Goal: Information Seeking & Learning: Learn about a topic

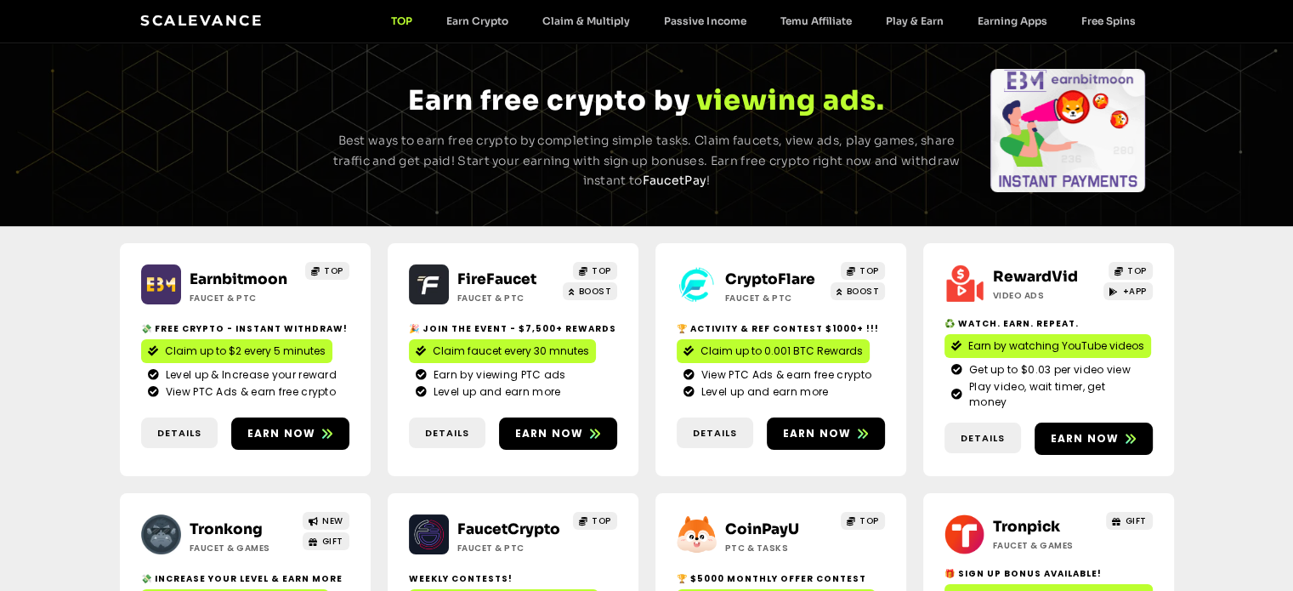
scroll to position [85, 0]
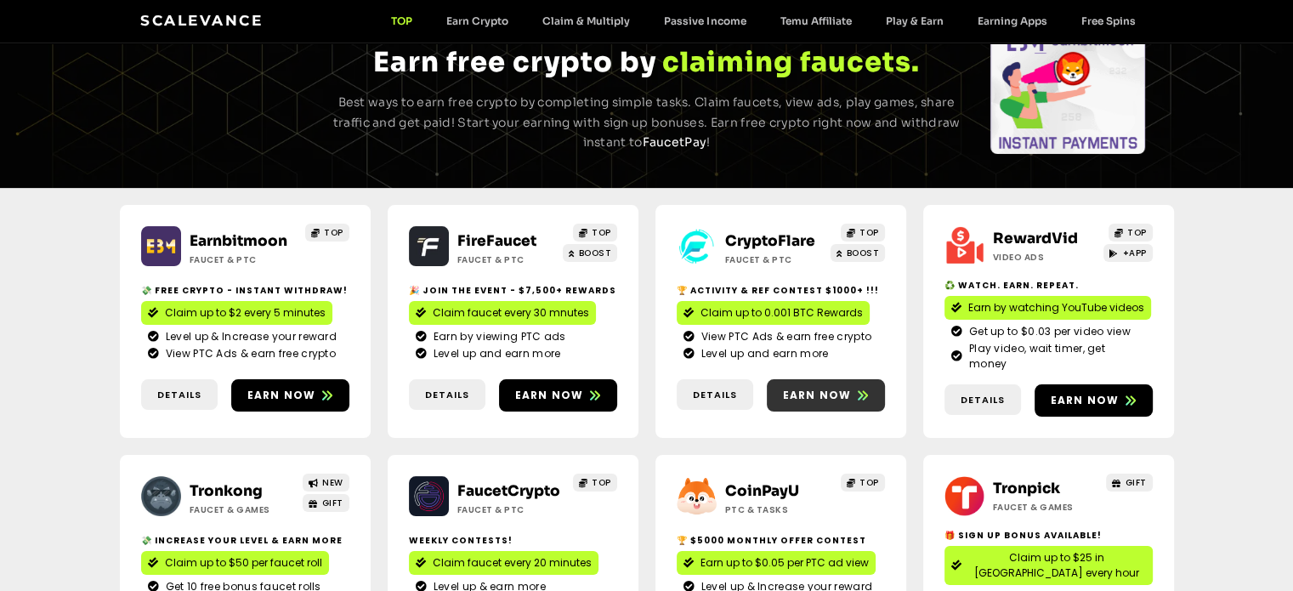
click at [847, 390] on span "Earn now" at bounding box center [817, 395] width 69 height 15
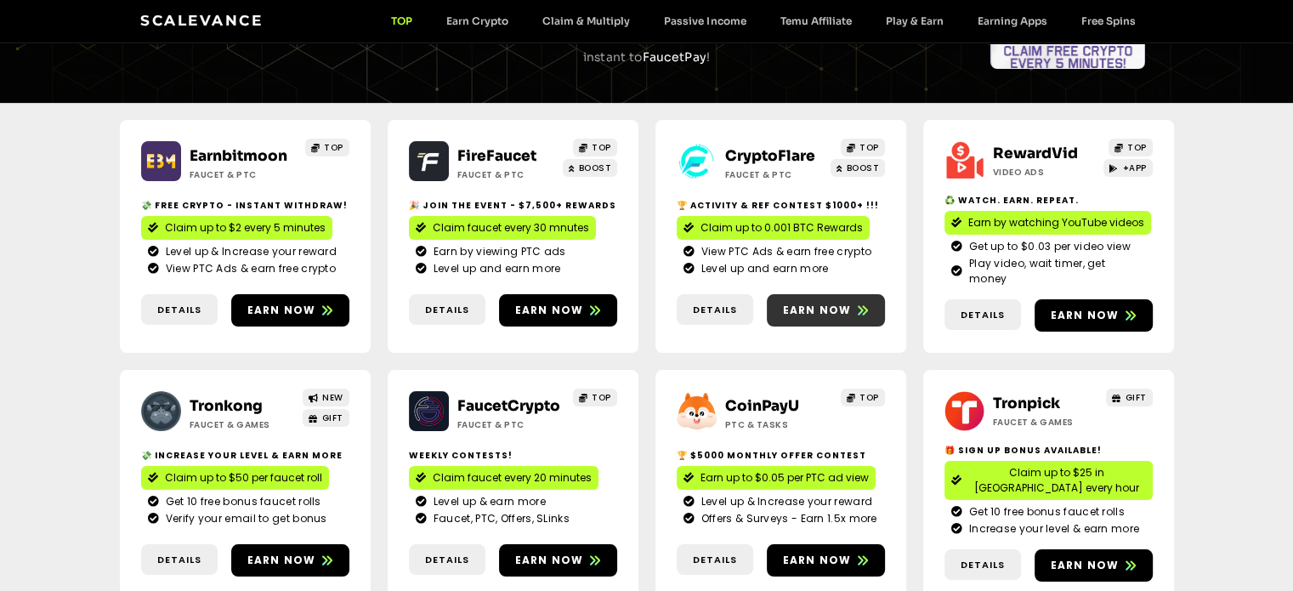
scroll to position [255, 0]
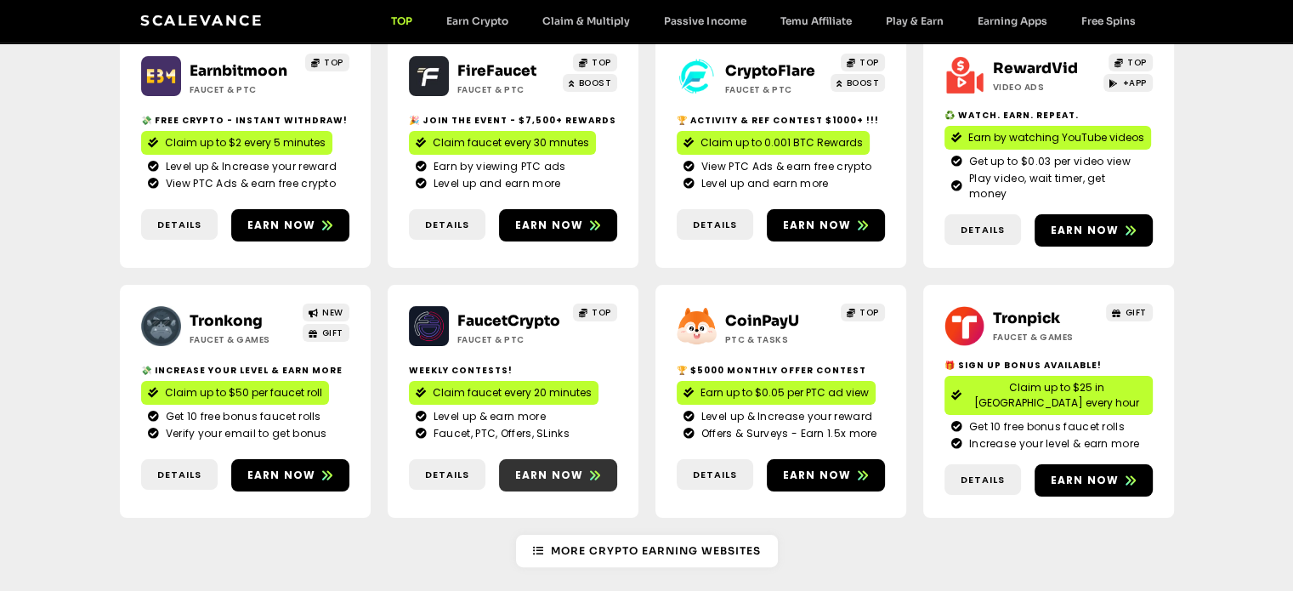
click at [585, 468] on span "Earn now" at bounding box center [558, 475] width 118 height 15
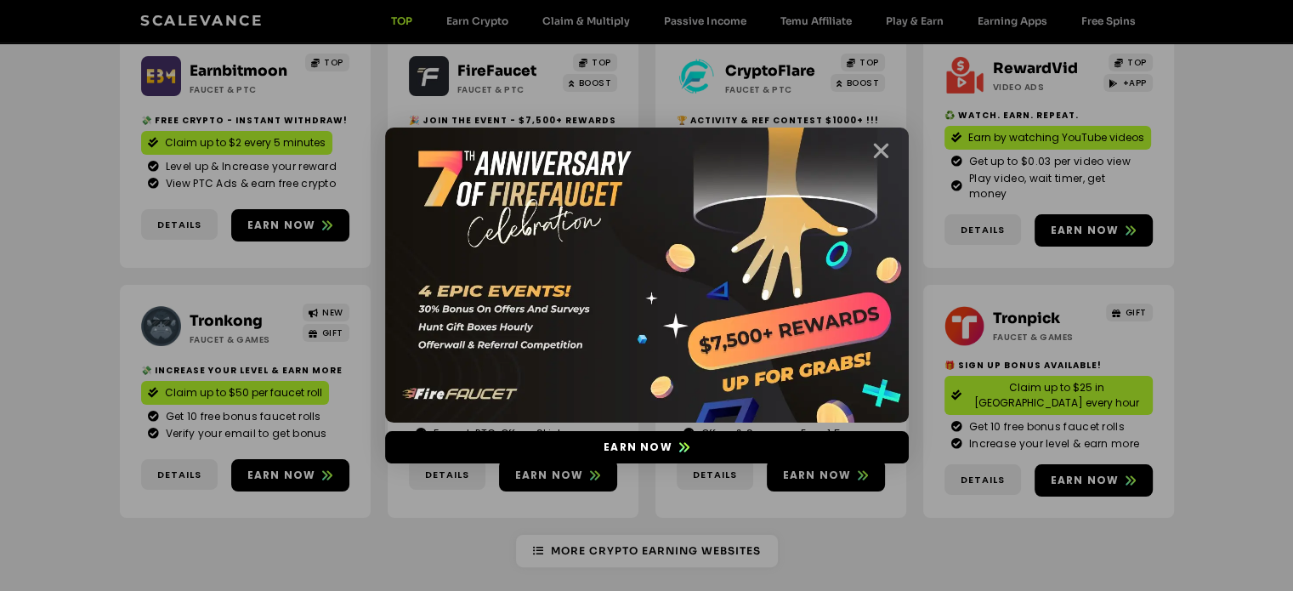
click at [888, 145] on icon "Close" at bounding box center [881, 150] width 21 height 21
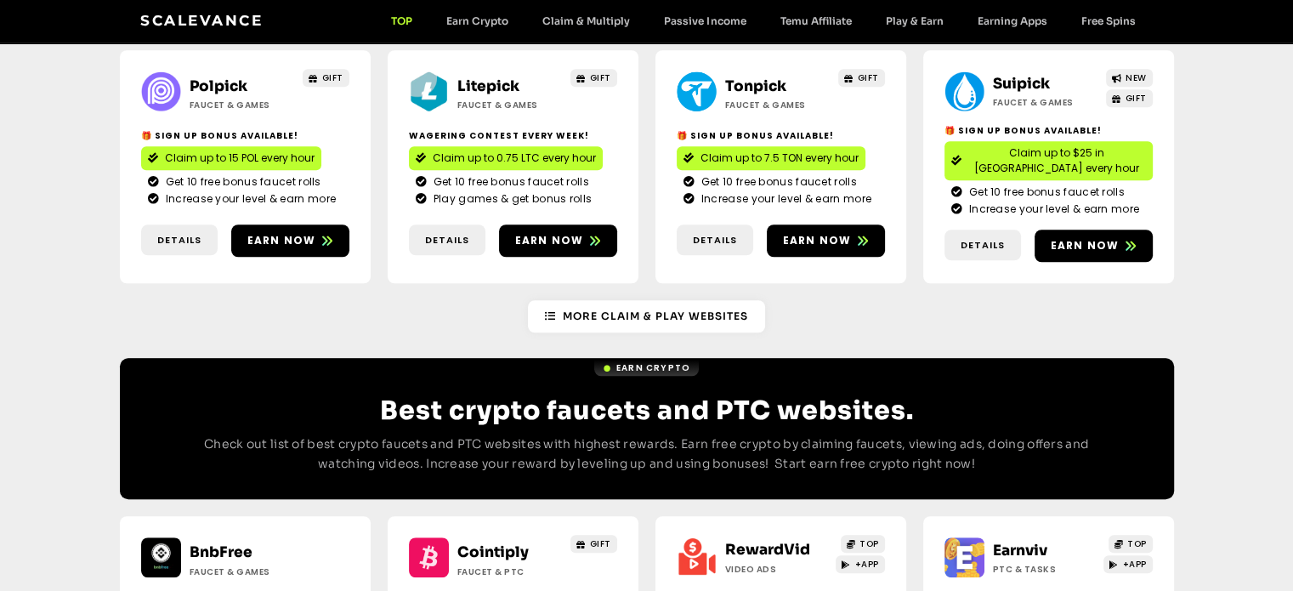
scroll to position [1445, 0]
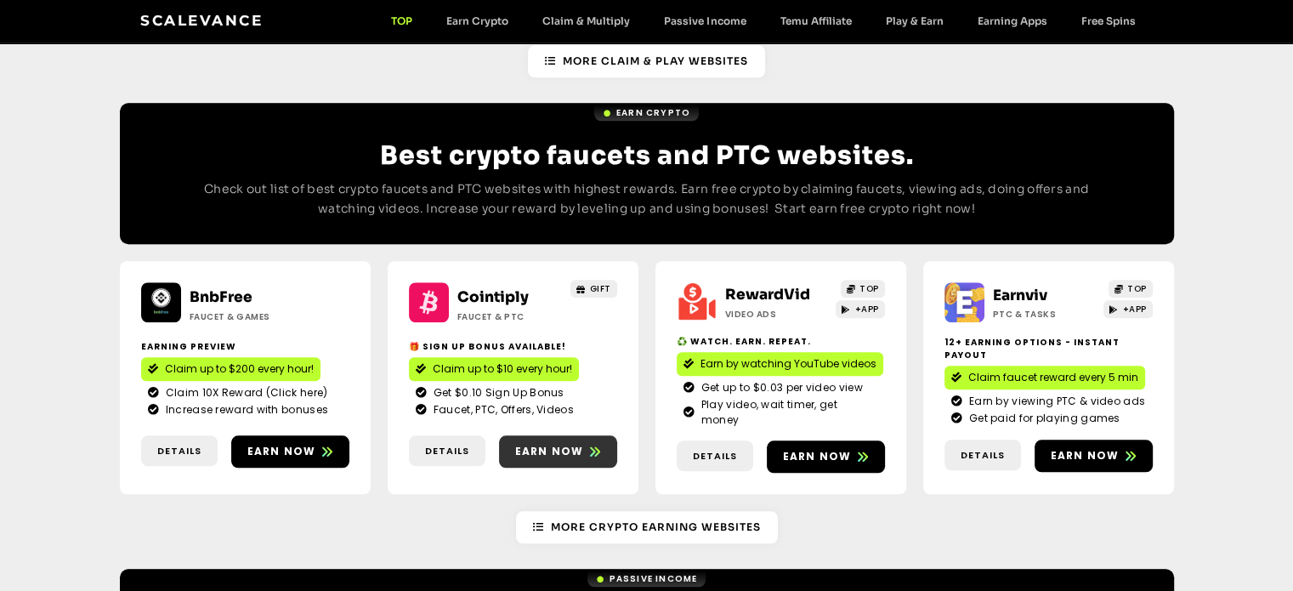
click at [576, 444] on span "Earn now" at bounding box center [549, 451] width 69 height 15
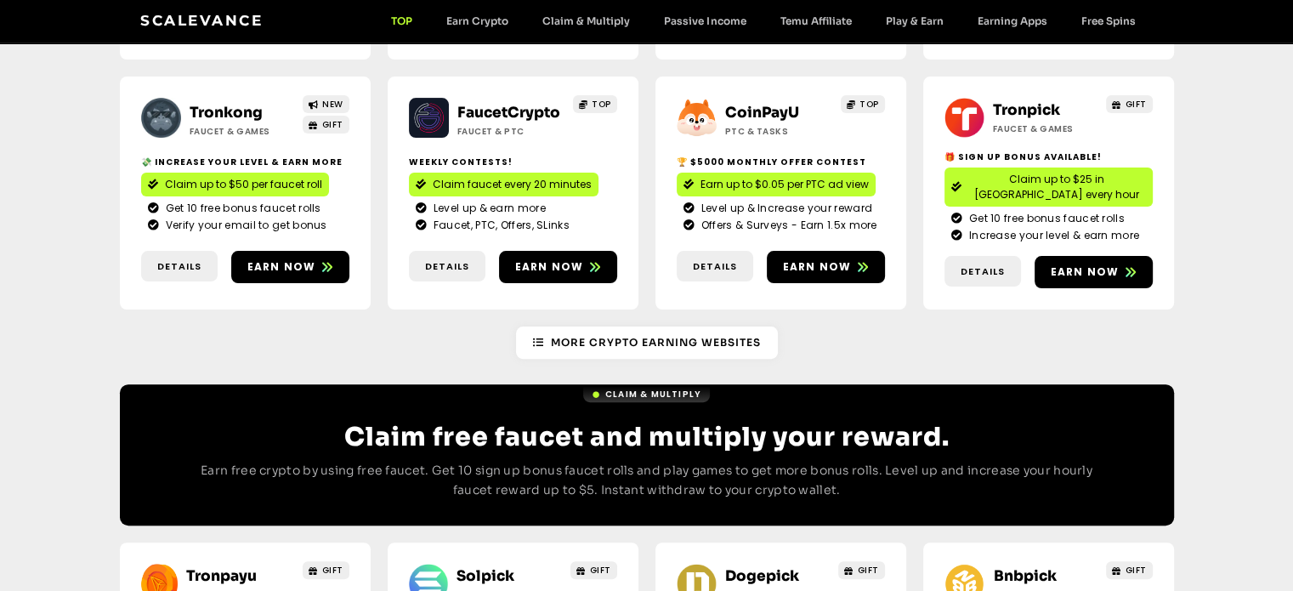
scroll to position [340, 0]
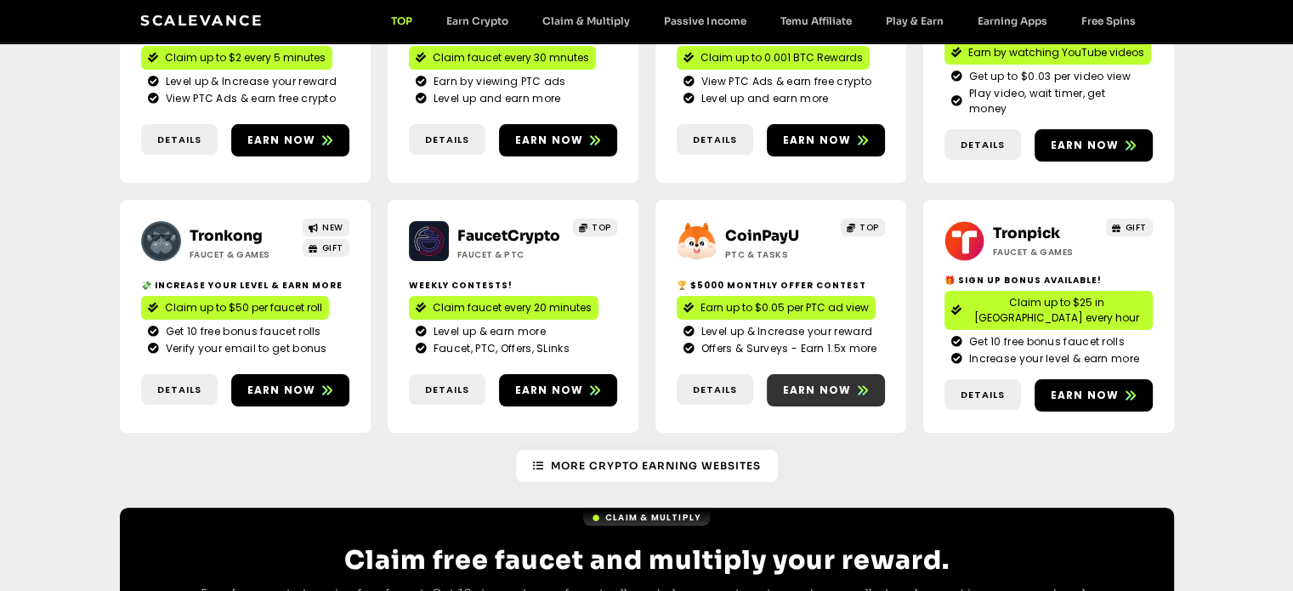
click at [836, 374] on link "Earn now" at bounding box center [826, 390] width 118 height 32
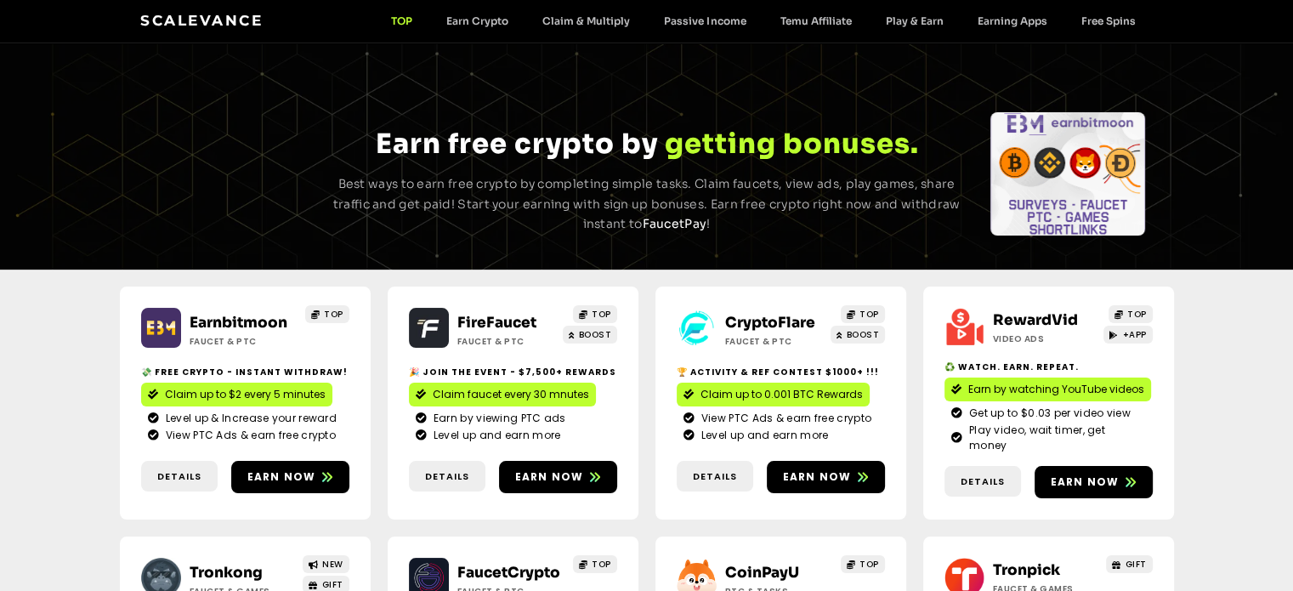
scroll to position [0, 0]
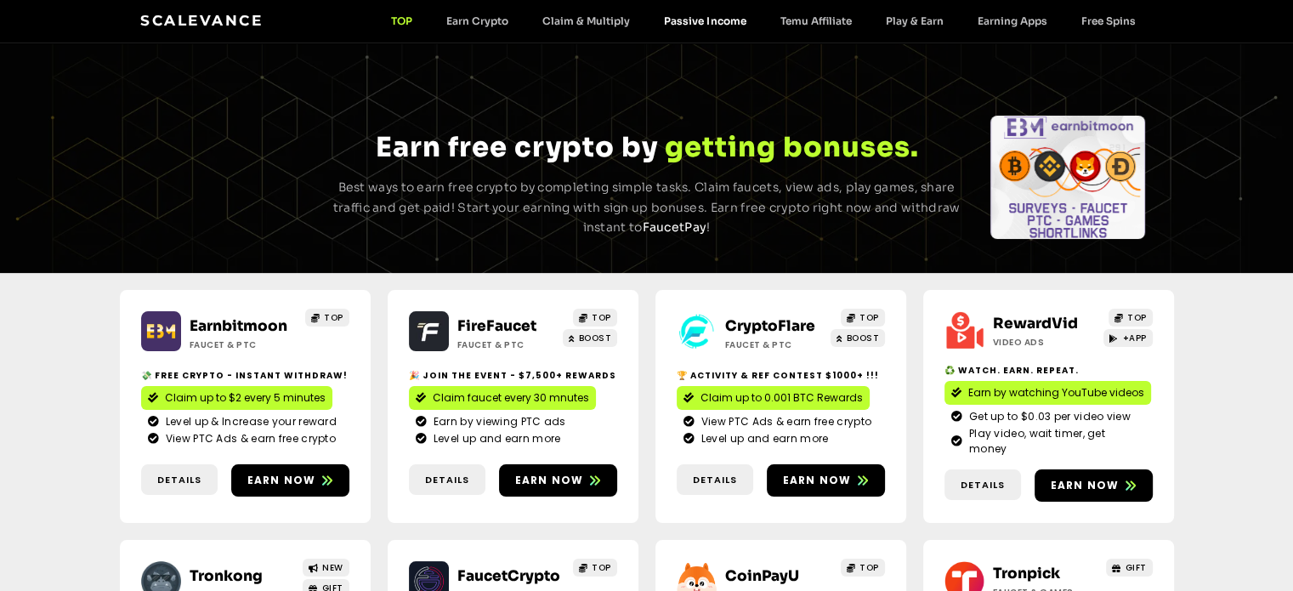
click at [707, 21] on link "Passive Income" at bounding box center [705, 20] width 116 height 13
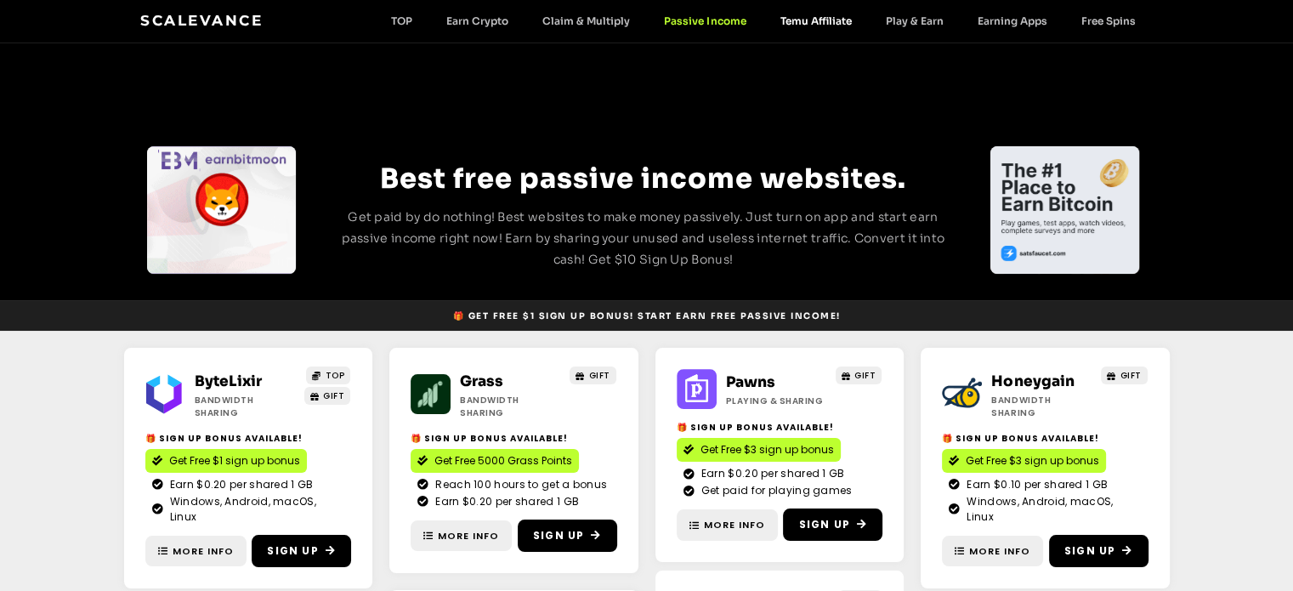
click at [785, 20] on link "Temu Affiliate" at bounding box center [815, 20] width 105 height 13
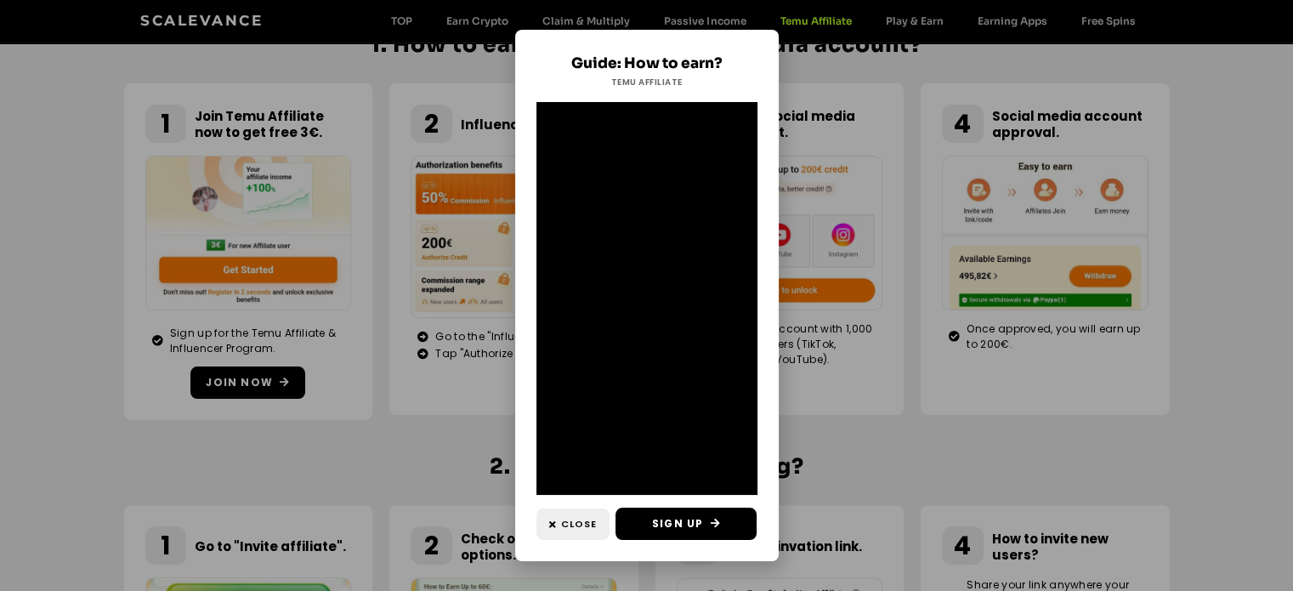
scroll to position [510, 0]
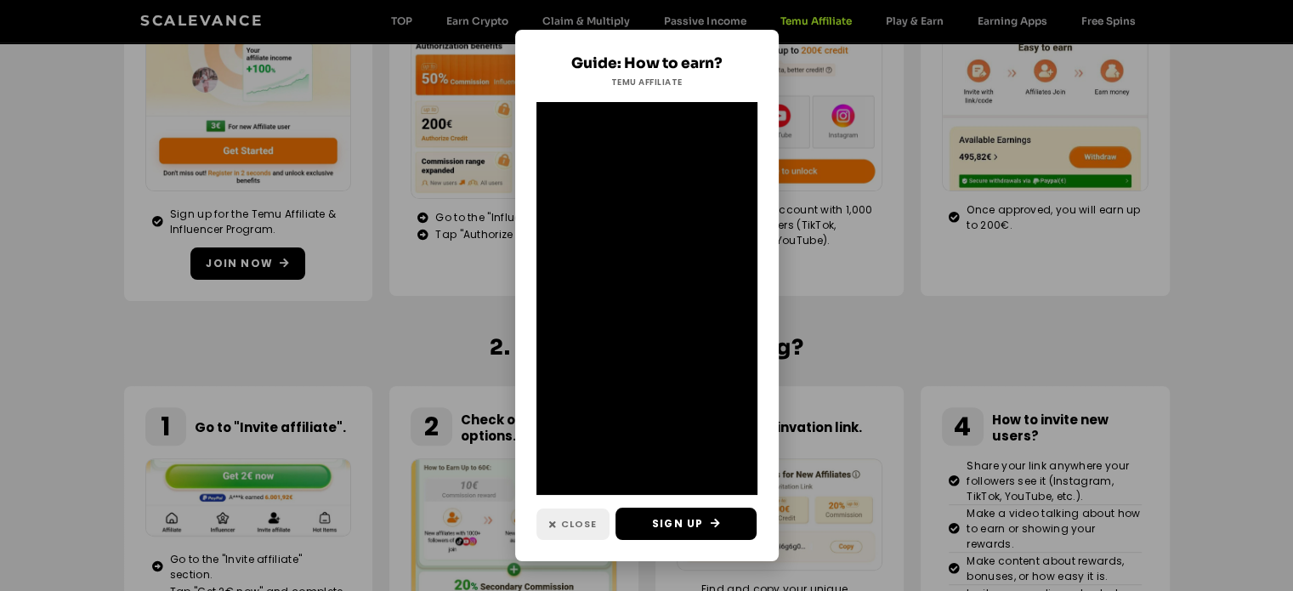
click at [544, 530] on link "Close" at bounding box center [572, 523] width 73 height 31
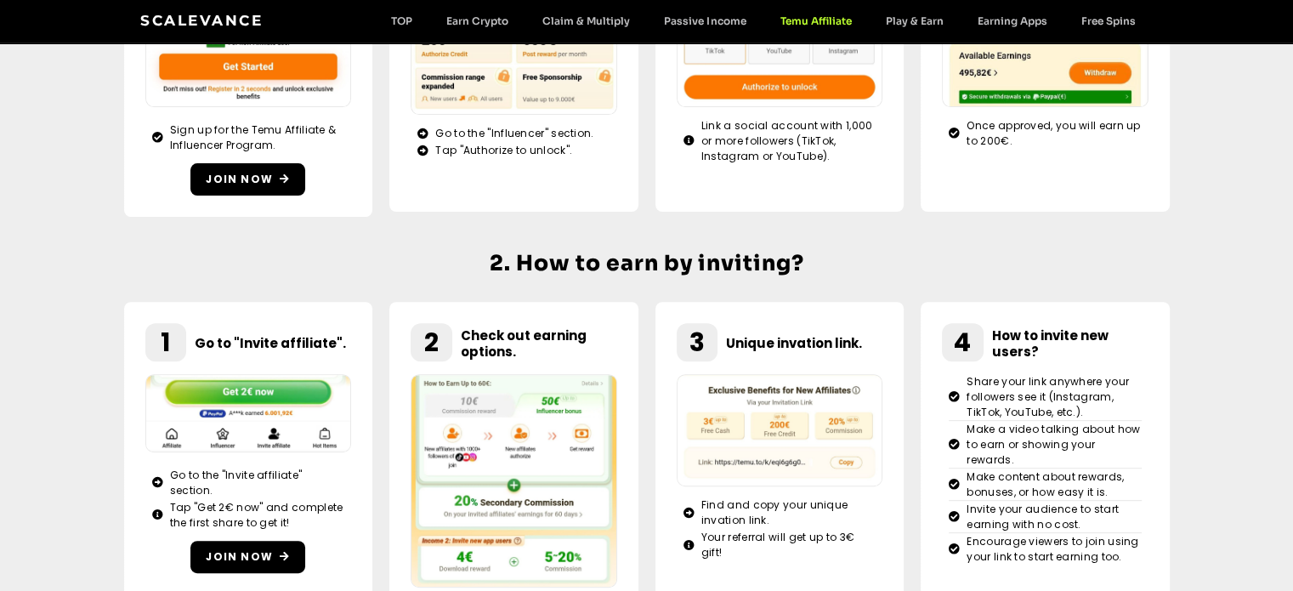
scroll to position [254, 0]
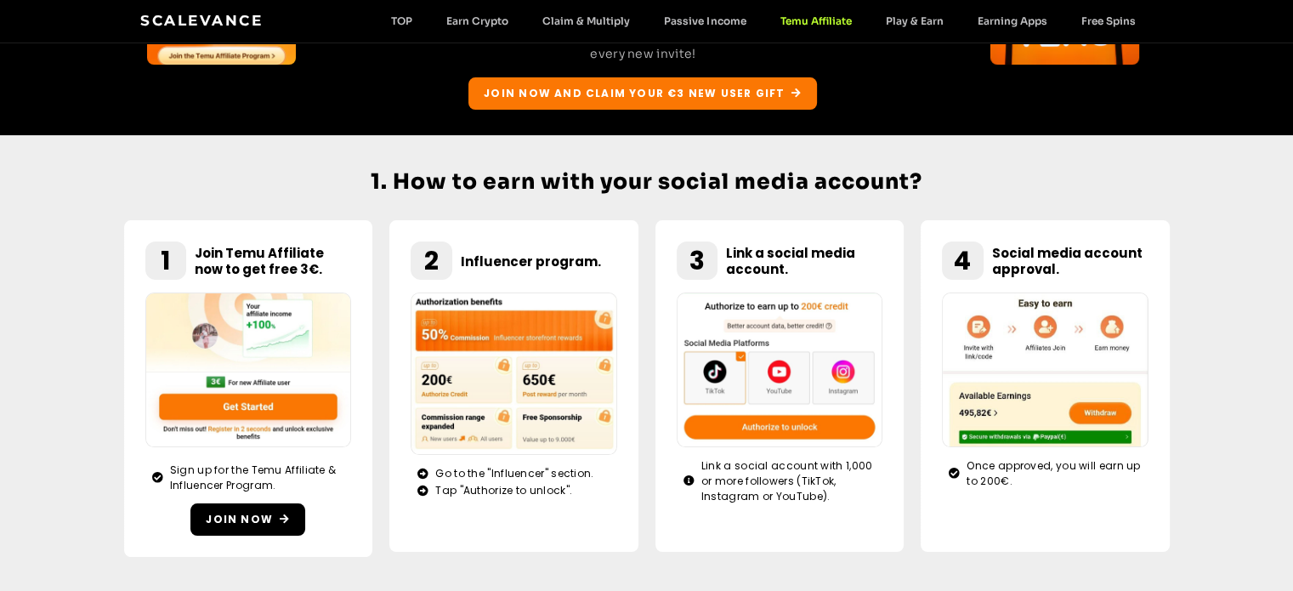
click at [1002, 13] on div "Scalevance TOP Earn Crypto Claim & Multiply Passive Income Temu Affiliate Play …" at bounding box center [646, 21] width 1012 height 22
click at [1017, 24] on link "Earning Apps" at bounding box center [1012, 20] width 104 height 13
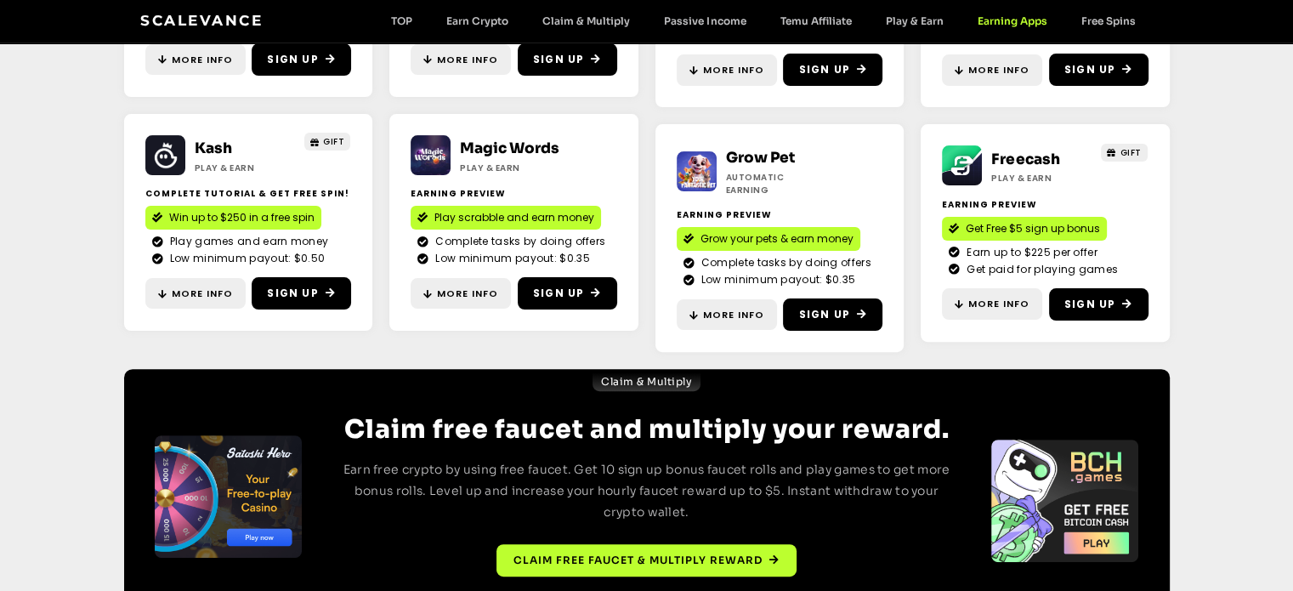
scroll to position [429, 0]
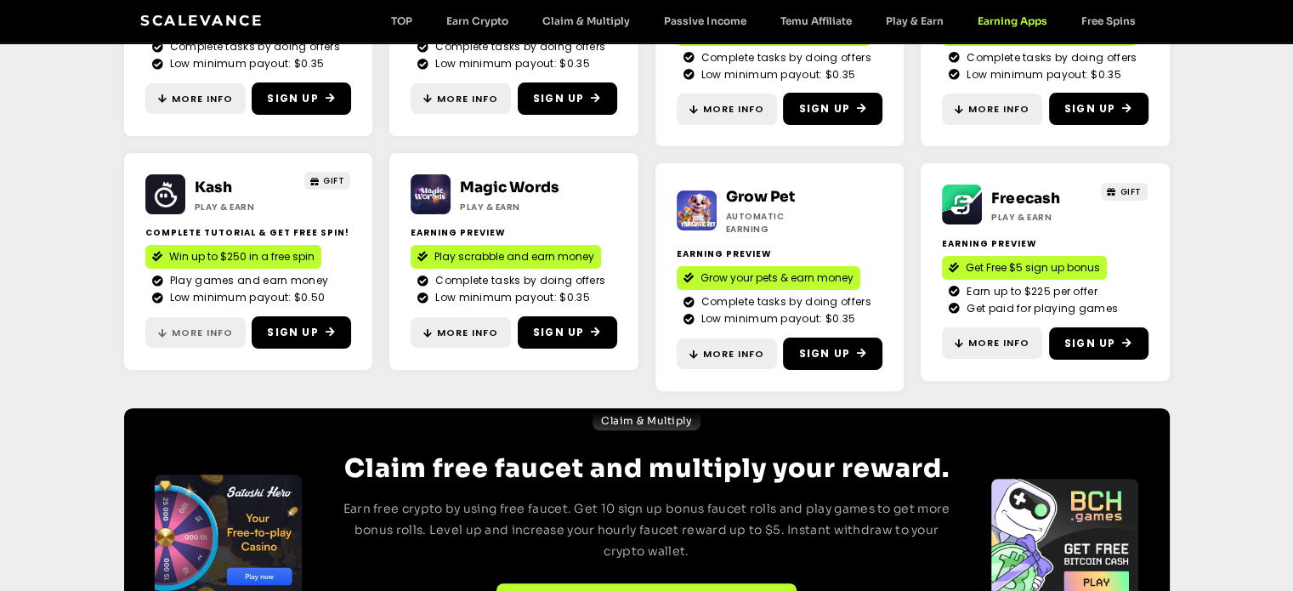
click at [180, 327] on span "More Info" at bounding box center [202, 333] width 61 height 14
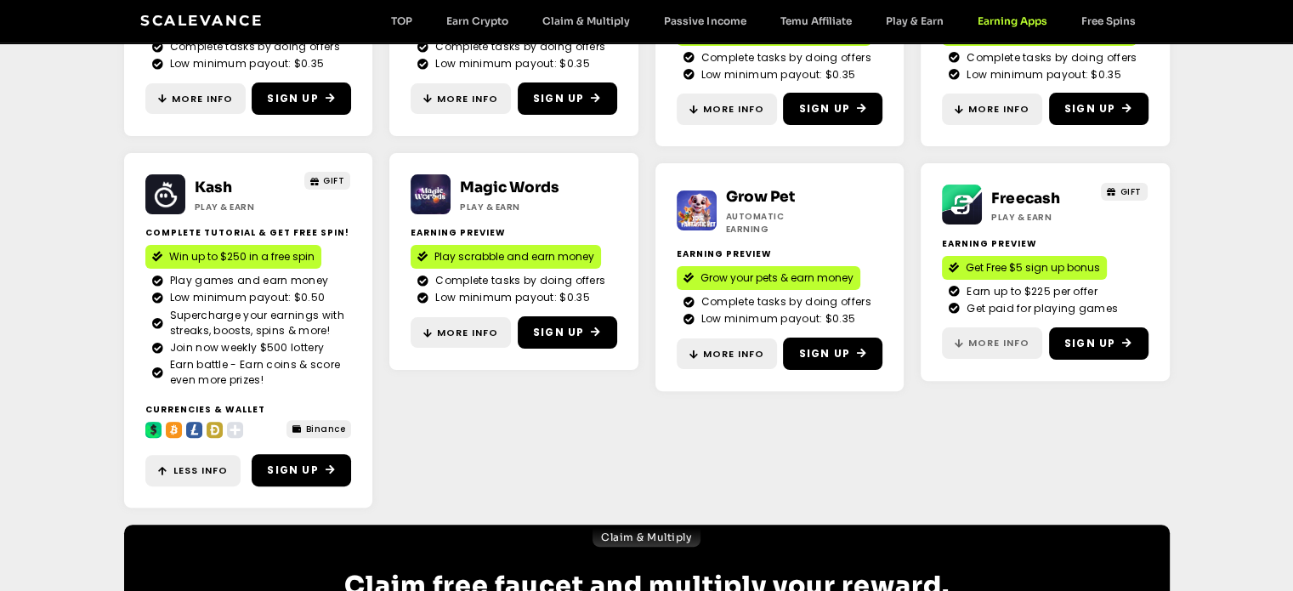
click at [972, 336] on span "More Info" at bounding box center [998, 343] width 61 height 14
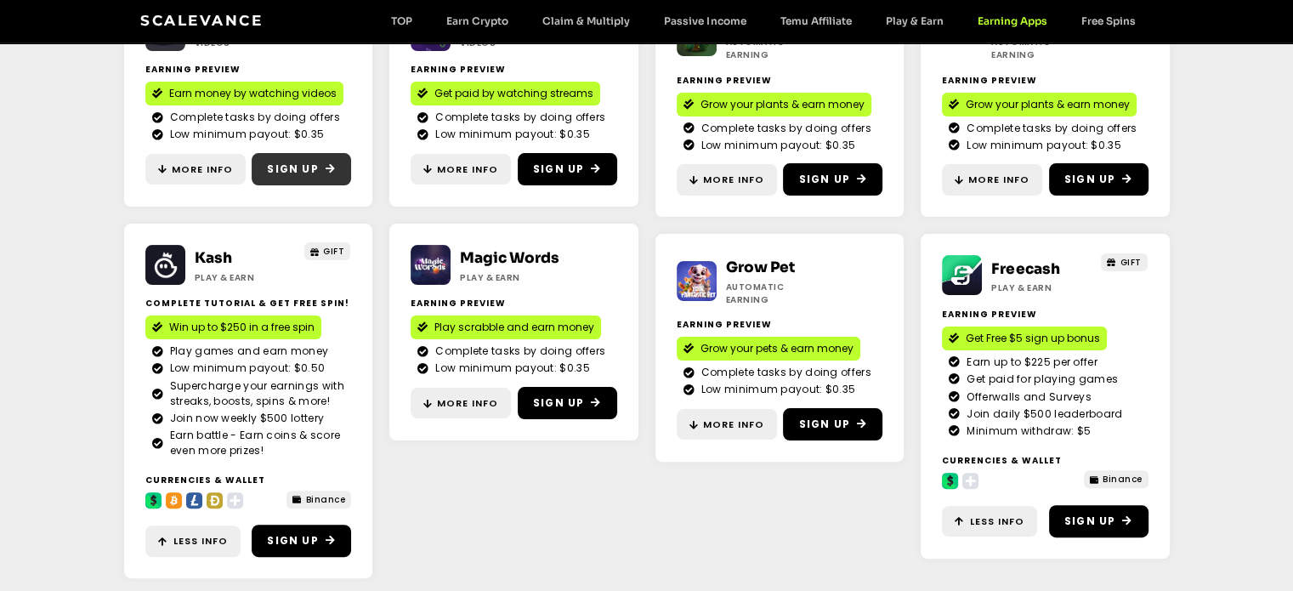
scroll to position [258, 0]
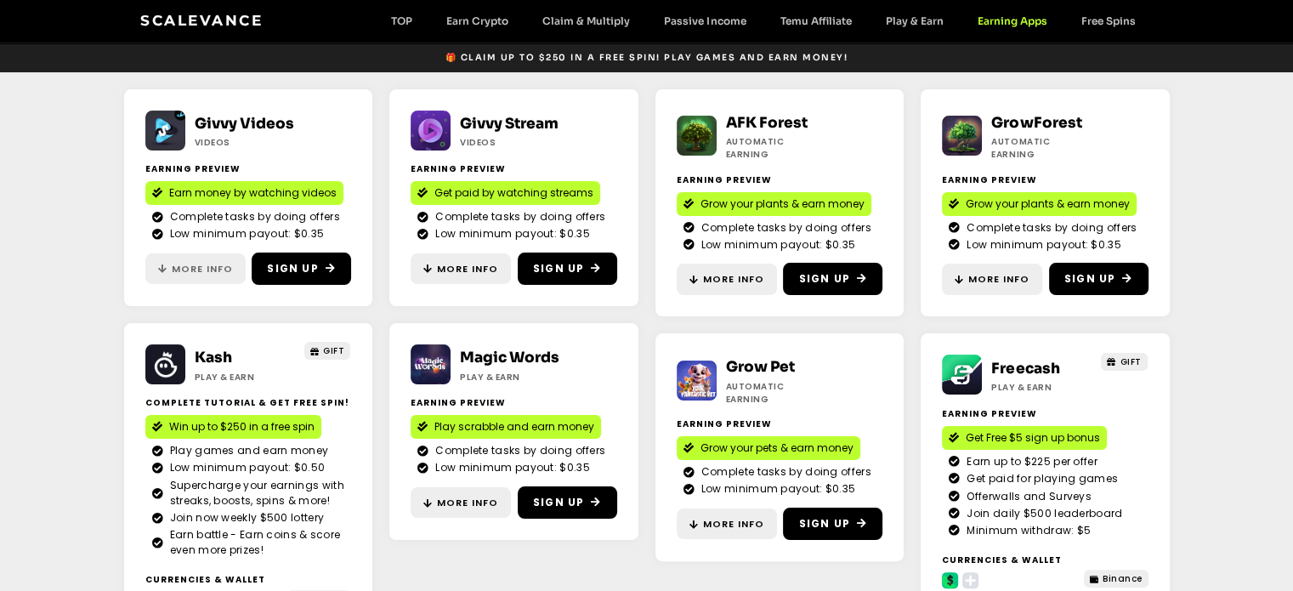
click at [177, 262] on span "More Info" at bounding box center [202, 269] width 61 height 14
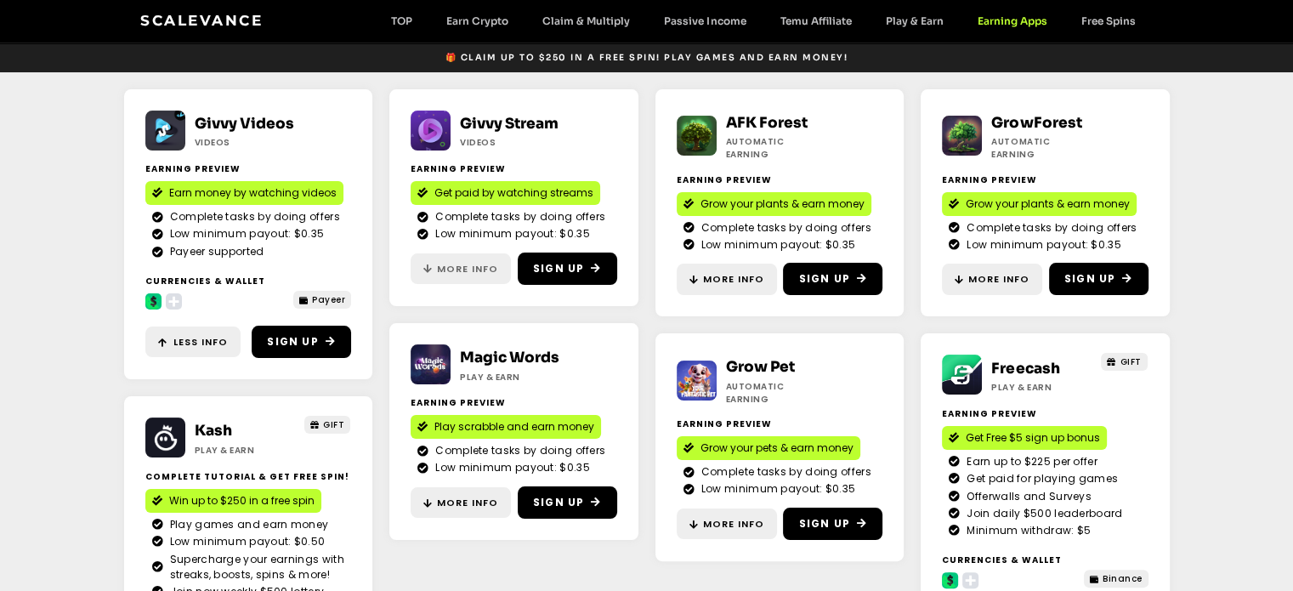
click at [481, 265] on span "More Info" at bounding box center [467, 269] width 61 height 14
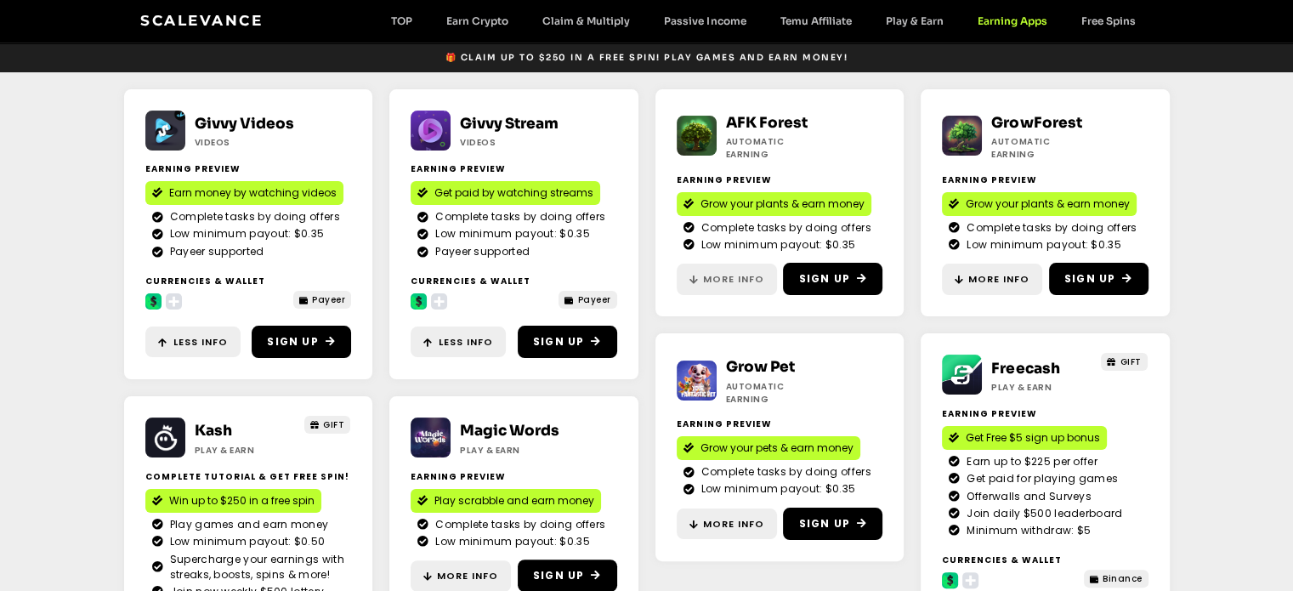
click at [710, 274] on span "More Info" at bounding box center [733, 279] width 61 height 14
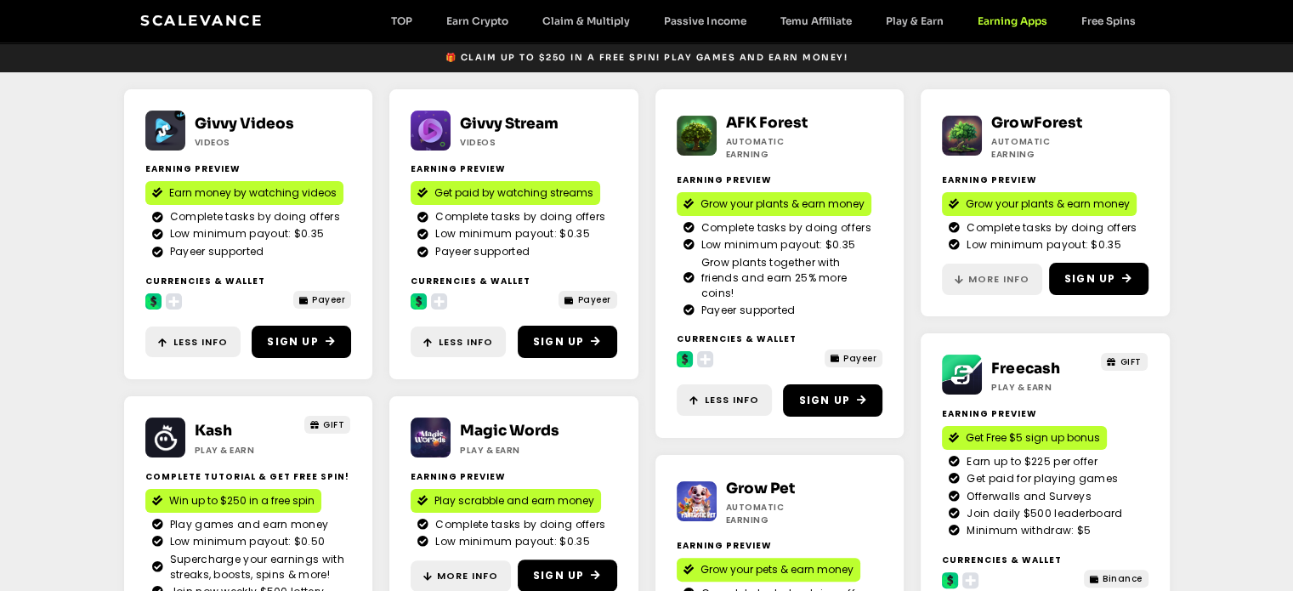
click at [957, 280] on link "More Info" at bounding box center [992, 279] width 100 height 31
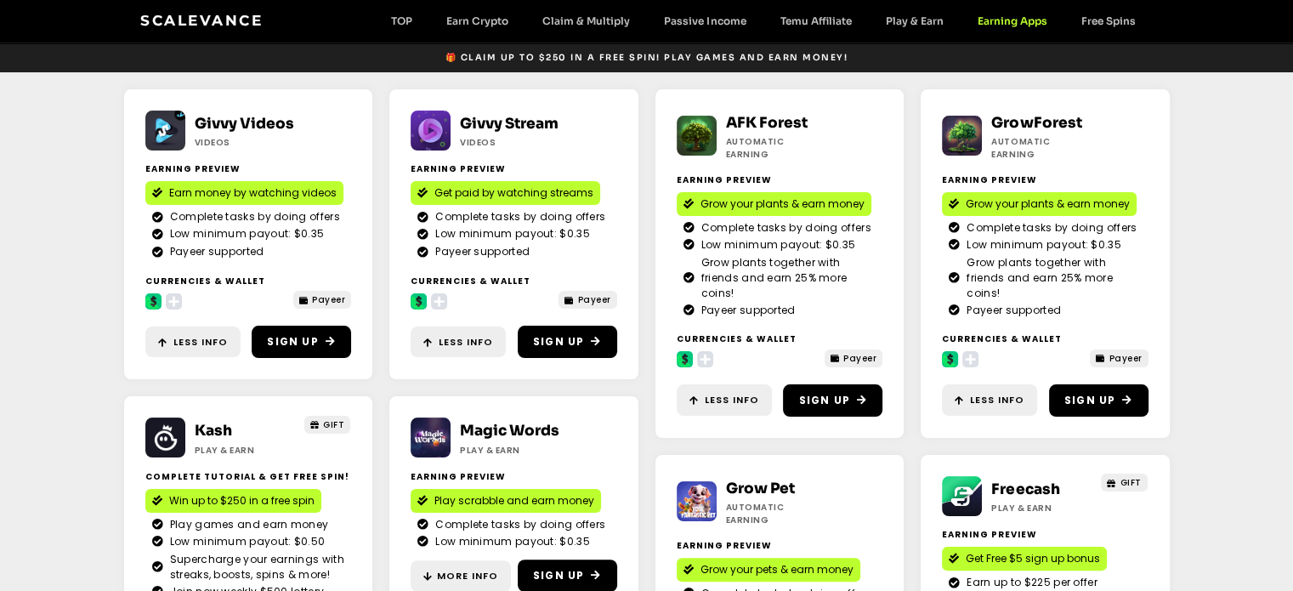
scroll to position [429, 0]
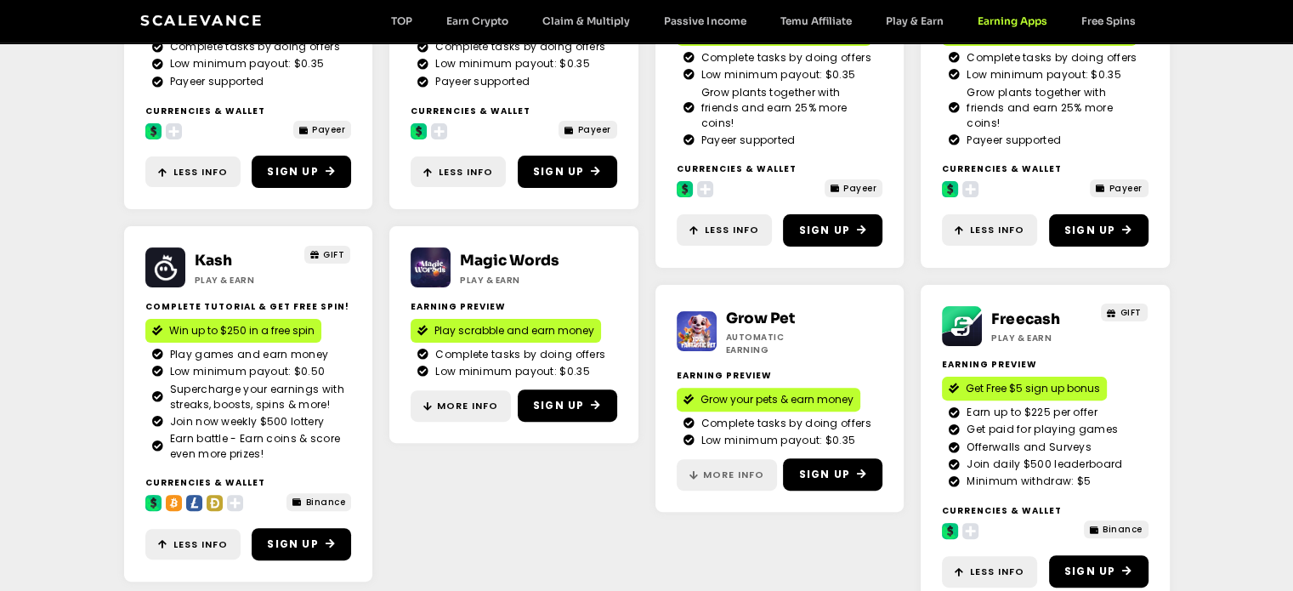
click at [724, 470] on link "More Info" at bounding box center [727, 474] width 100 height 31
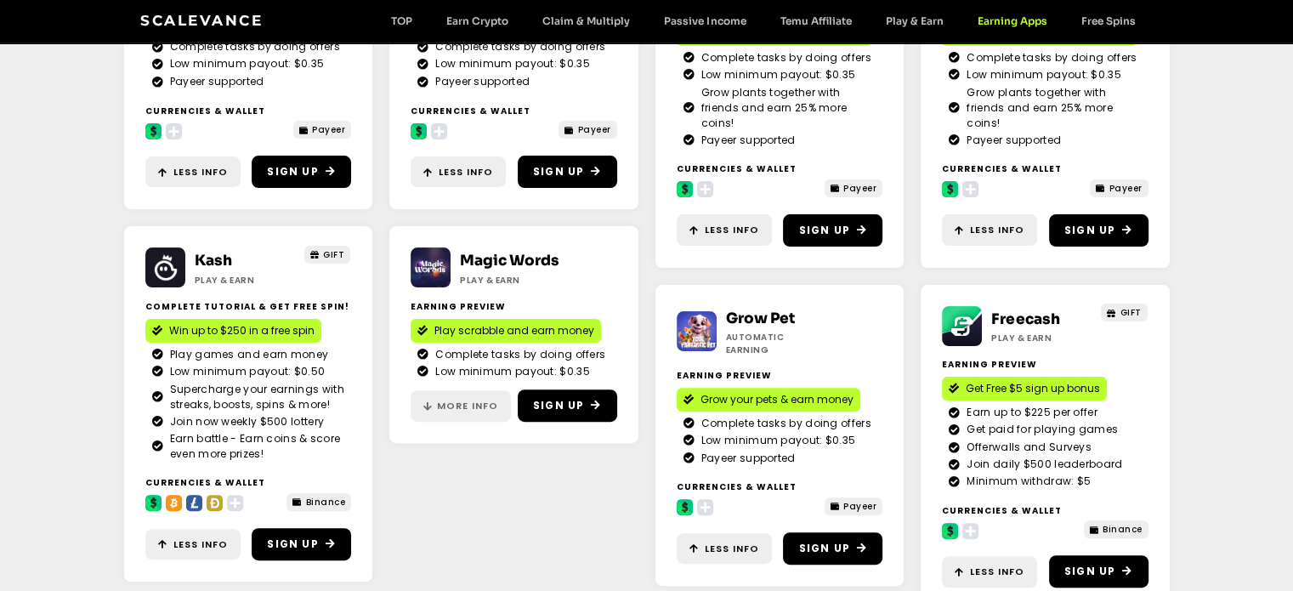
click at [481, 408] on span "More Info" at bounding box center [467, 406] width 61 height 14
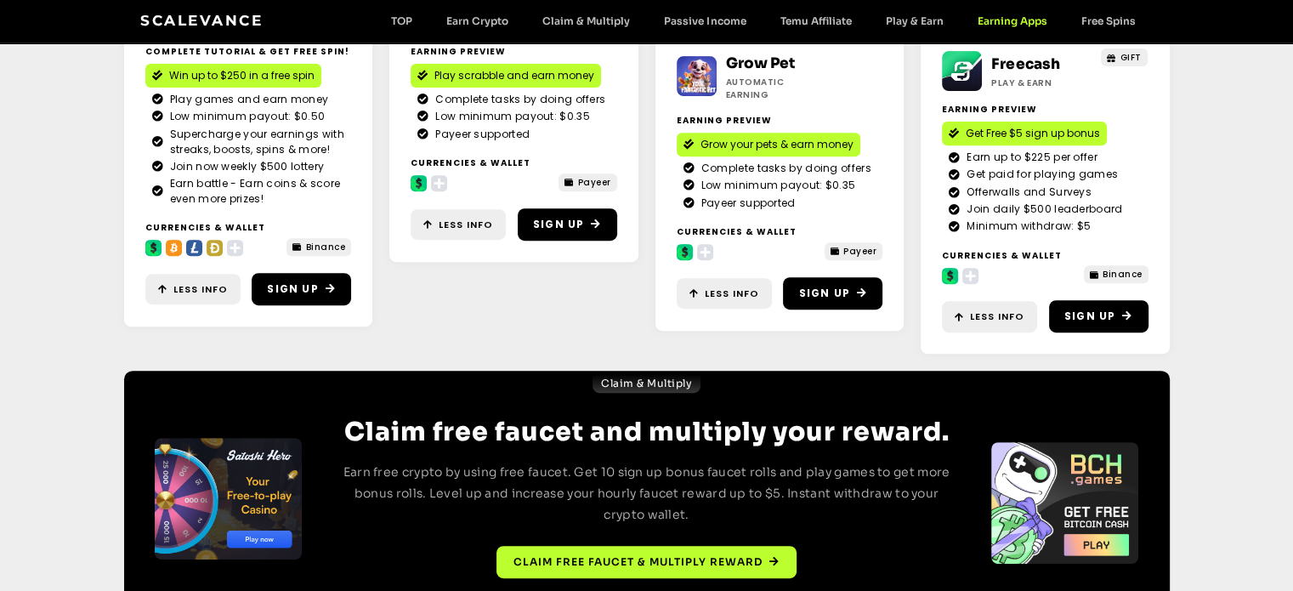
scroll to position [514, 0]
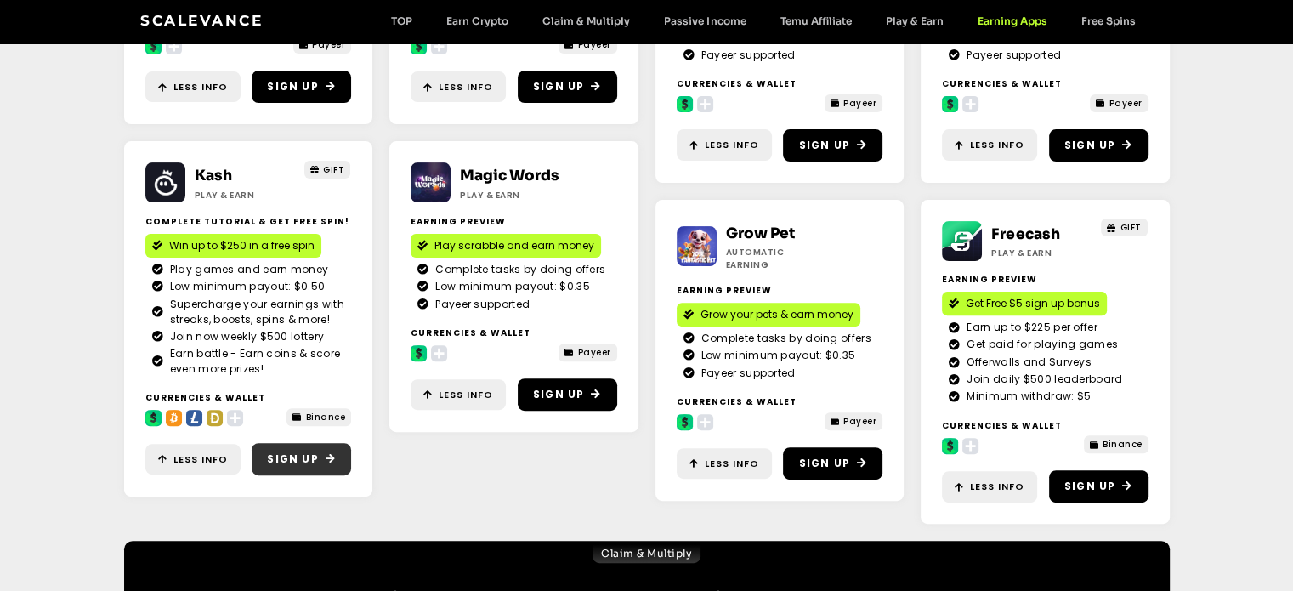
click at [299, 462] on span "Sign Up" at bounding box center [292, 458] width 51 height 15
click at [1127, 438] on span "Binance" at bounding box center [1123, 444] width 40 height 13
click at [1082, 479] on span "Sign Up" at bounding box center [1089, 486] width 51 height 15
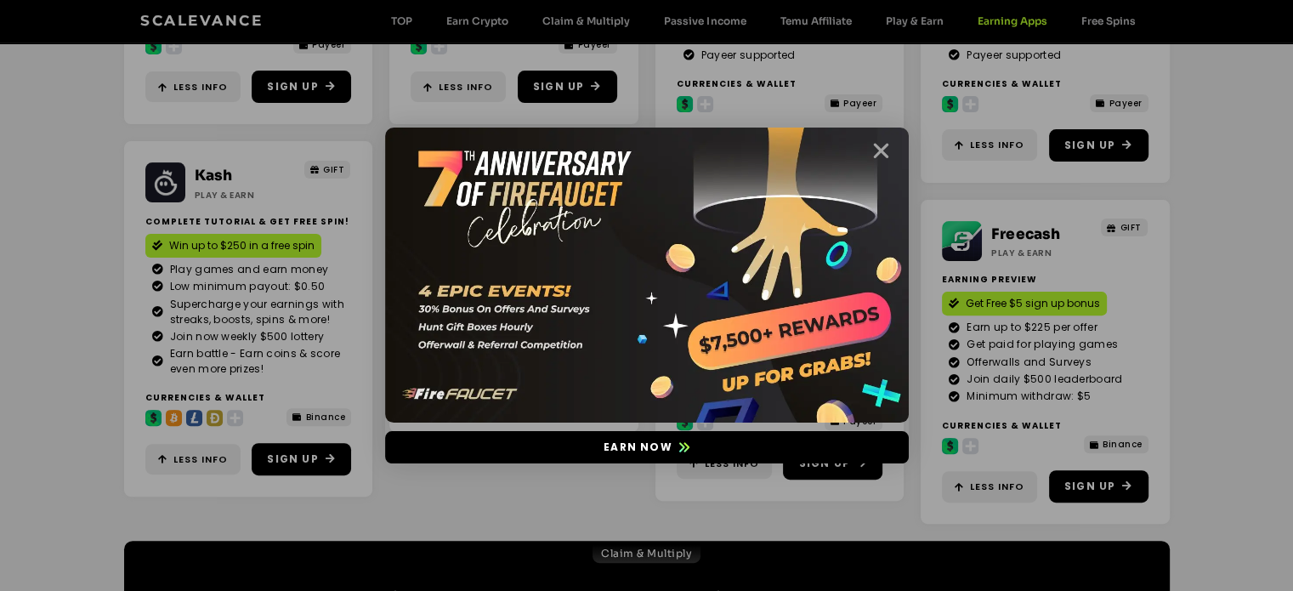
click at [883, 162] on icon "Close" at bounding box center [881, 150] width 21 height 21
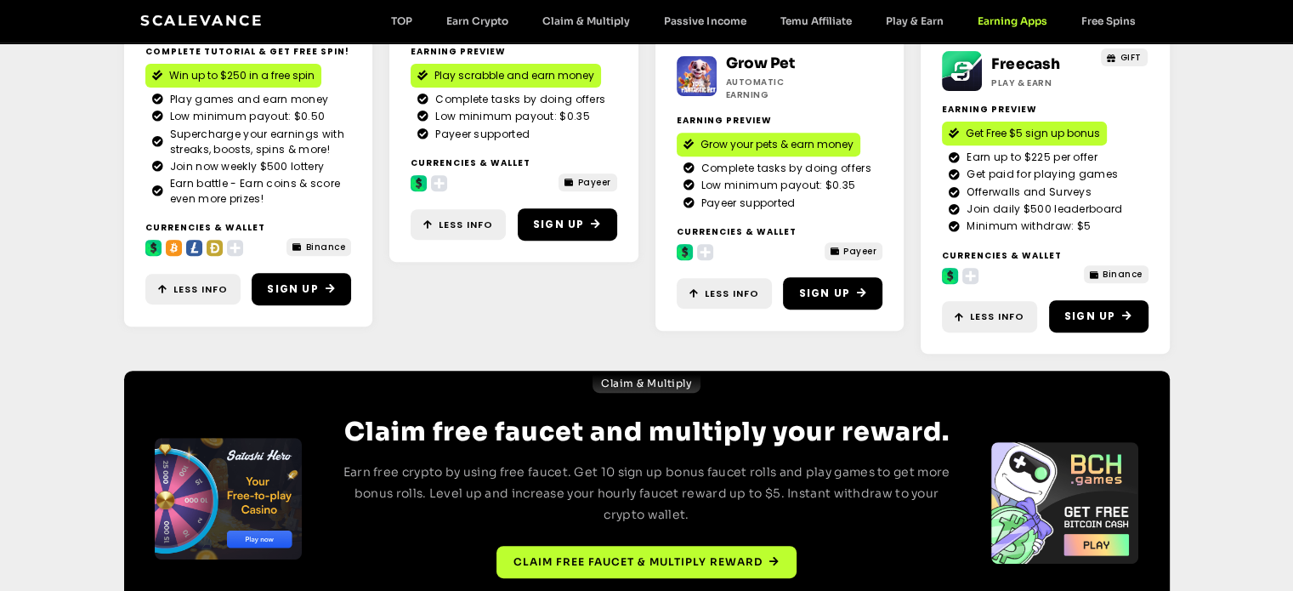
scroll to position [741, 0]
